Goal: Task Accomplishment & Management: Use online tool/utility

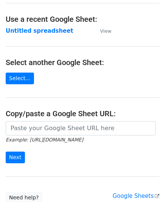
scroll to position [75, 0]
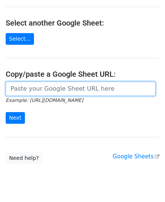
click at [44, 89] on input "url" at bounding box center [81, 89] width 150 height 14
paste input "https://docs.google.com/spreadsheets/d/1CWXQPbUmW_RWyA84CO0ZpMm4pUbcSJnmrHxF__l…"
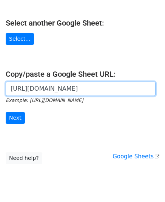
scroll to position [0, 179]
type input "https://docs.google.com/spreadsheets/d/1CWXQPbUmW_RWyA84CO0ZpMm4pUbcSJnmrHxF__l…"
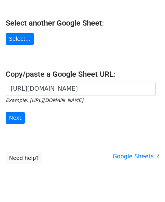
scroll to position [0, 0]
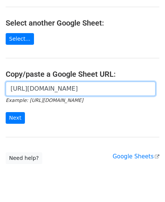
click at [54, 93] on input "https://docs.google.com/spreadsheets/d/1CWXQPbUmW_RWyA84CO0ZpMm4pUbcSJnmrHxF__l…" at bounding box center [81, 89] width 150 height 14
click at [53, 92] on input "https://docs.google.com/spreadsheets/d/1CWXQPbUmW_RWyA84CO0ZpMm4pUbcSJnmrHxF__l…" at bounding box center [81, 89] width 150 height 14
click at [52, 91] on input "https://docs.google.com/spreadsheets/d/1CWXQPbUmW_RWyA84CO0ZpMm4pUbcSJnmrHxF__l…" at bounding box center [81, 89] width 150 height 14
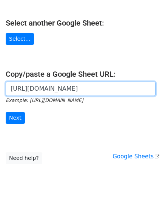
click at [52, 91] on input "https://docs.google.com/spreadsheets/d/1CWXQPbUmW_RWyA84CO0ZpMm4pUbcSJnmrHxF__l…" at bounding box center [81, 89] width 150 height 14
click at [6, 112] on input "Next" at bounding box center [15, 118] width 19 height 12
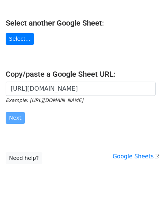
scroll to position [0, 0]
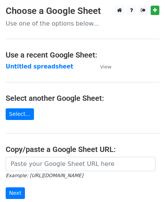
scroll to position [38, 0]
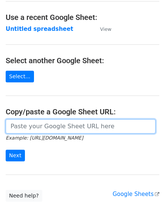
click at [57, 123] on input "url" at bounding box center [81, 127] width 150 height 14
click at [58, 123] on input "url" at bounding box center [81, 127] width 150 height 14
paste input "https://docs.google.com/spreadsheets/d/1CWXQPbUmW_RWyA84CO0ZpMm4pUbcSJnmrHxF__l…"
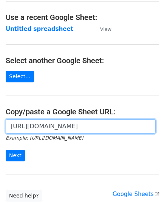
scroll to position [0, 179]
type input "https://docs.google.com/spreadsheets/d/1CWXQPbUmW_RWyA84CO0ZpMm4pUbcSJnmrHxF__l…"
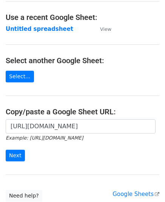
scroll to position [0, 0]
click at [20, 153] on input "Next" at bounding box center [15, 156] width 19 height 12
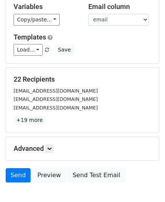
scroll to position [89, 0]
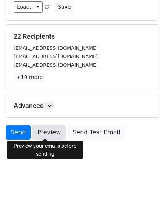
click at [59, 137] on link "Preview" at bounding box center [48, 133] width 33 height 14
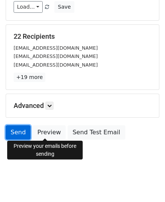
click at [21, 129] on link "Send" at bounding box center [18, 133] width 25 height 14
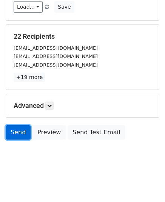
click at [21, 129] on link "Send" at bounding box center [18, 133] width 25 height 14
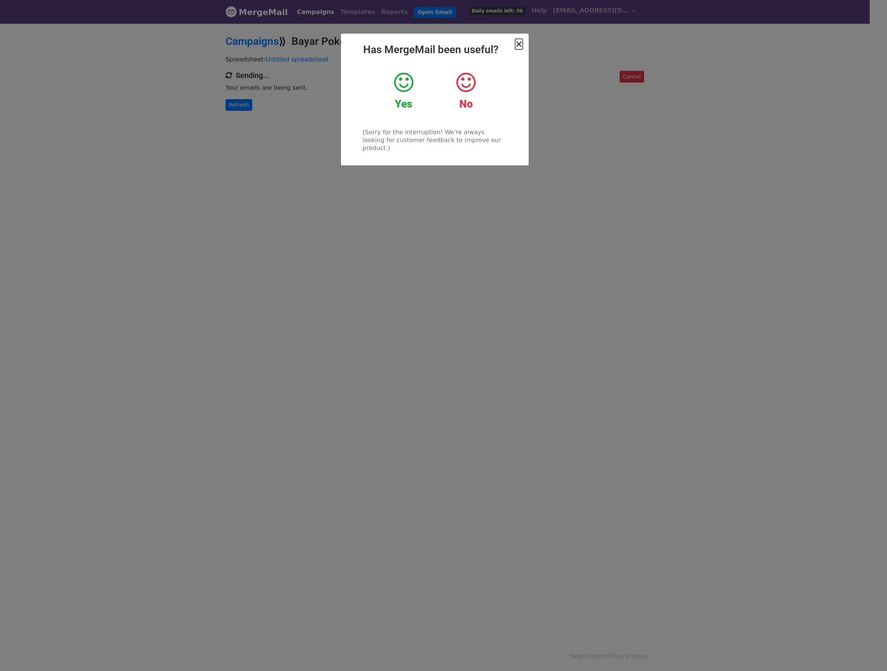
click at [522, 43] on span "×" at bounding box center [519, 44] width 8 height 11
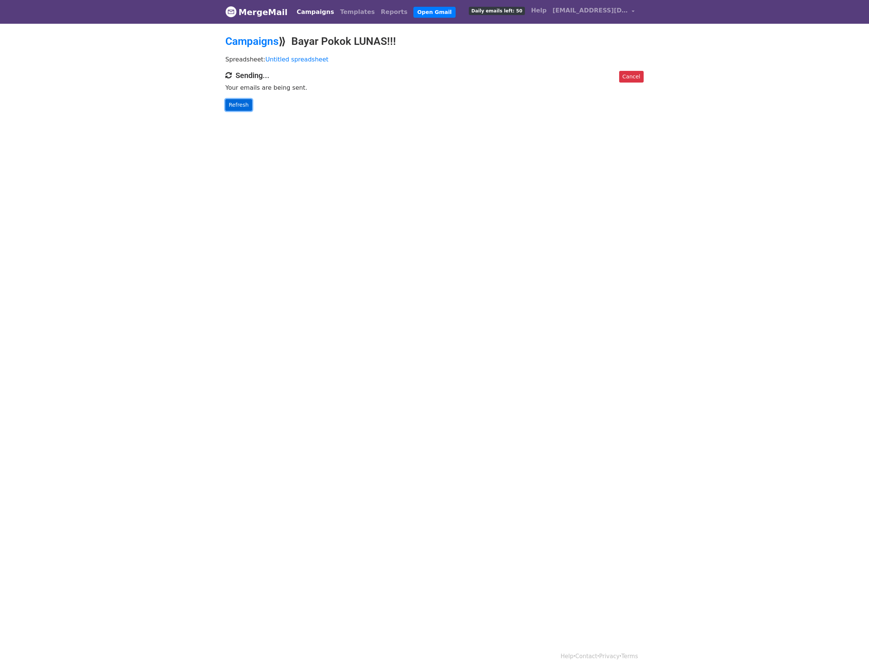
click at [231, 107] on link "Refresh" at bounding box center [238, 105] width 27 height 12
click at [242, 110] on link "Refresh" at bounding box center [238, 105] width 27 height 12
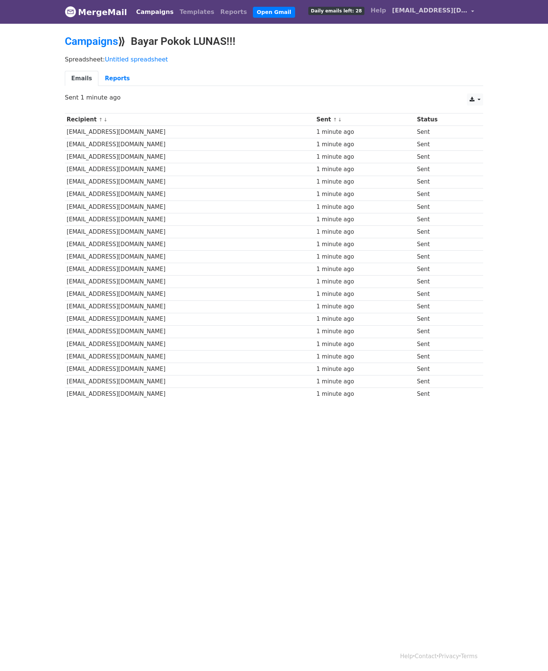
click at [354, 117] on th "Sent ↑ ↓" at bounding box center [365, 119] width 101 height 12
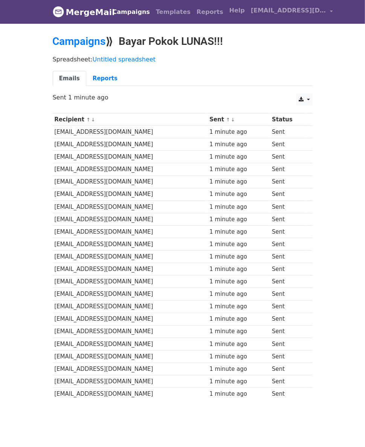
click at [245, 105] on div "CSV Excel Sent 1 minute ago" at bounding box center [182, 102] width 271 height 16
click at [246, 105] on div "CSV Excel Sent 1 minute ago" at bounding box center [182, 102] width 271 height 16
click at [304, 31] on body "MergeMail Campaigns Templates Reports Open Gmail Daily emails left: 28 Help [EM…" at bounding box center [182, 218] width 365 height 436
